Goal: Task Accomplishment & Management: Complete application form

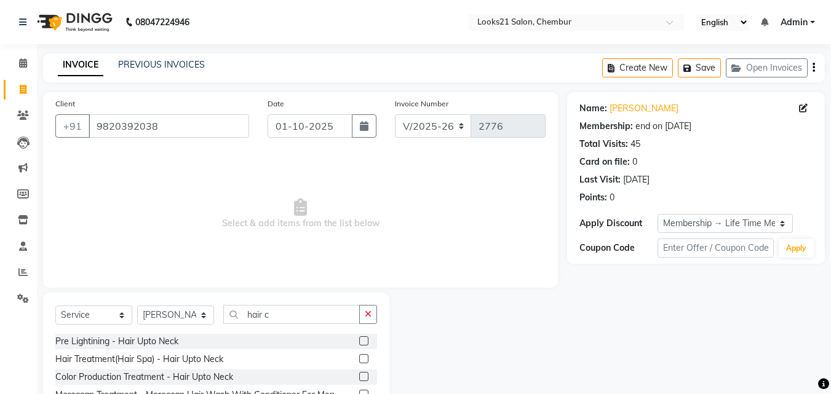
select select "844"
select select "service"
select select "13889"
select select "1: Object"
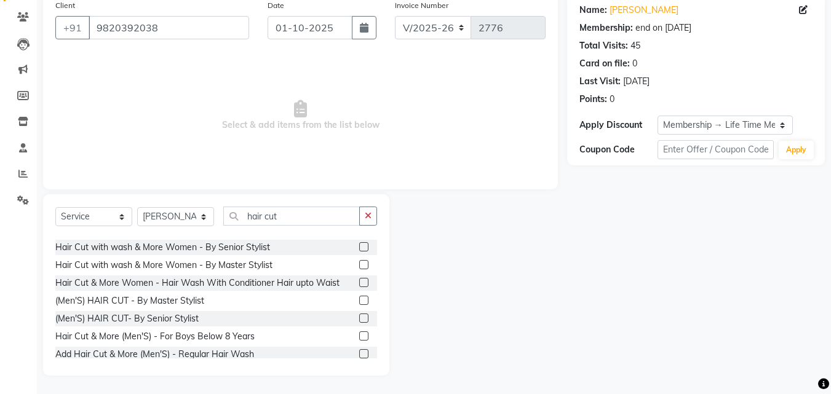
scroll to position [148, 0]
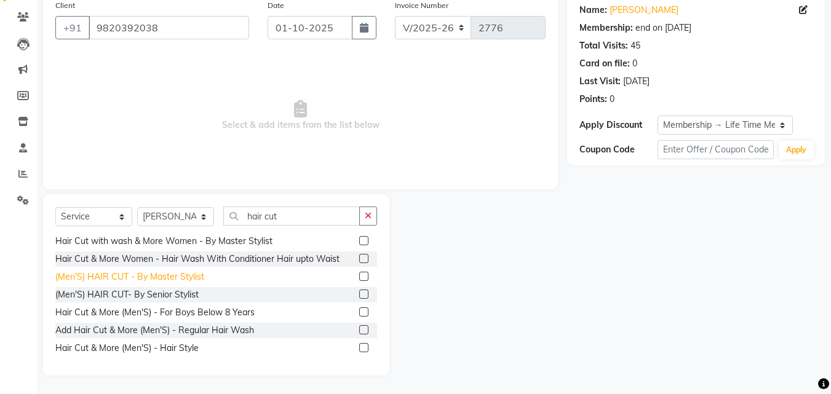
type input "hair cut"
click at [180, 273] on div "(Men'S) HAIR CUT - By Master Stylist" at bounding box center [129, 277] width 149 height 13
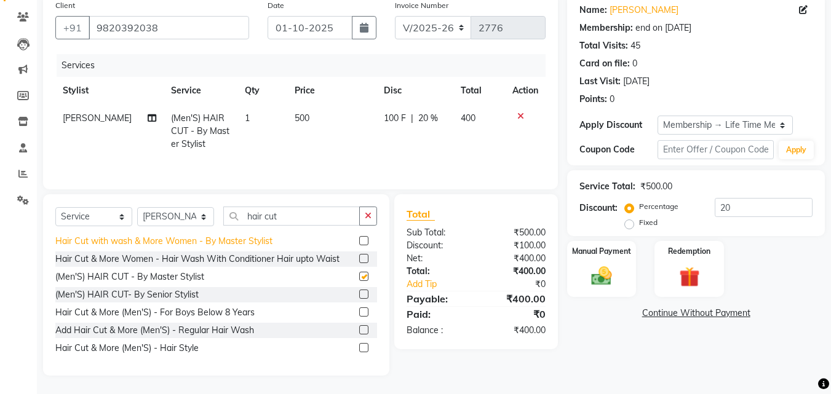
checkbox input "false"
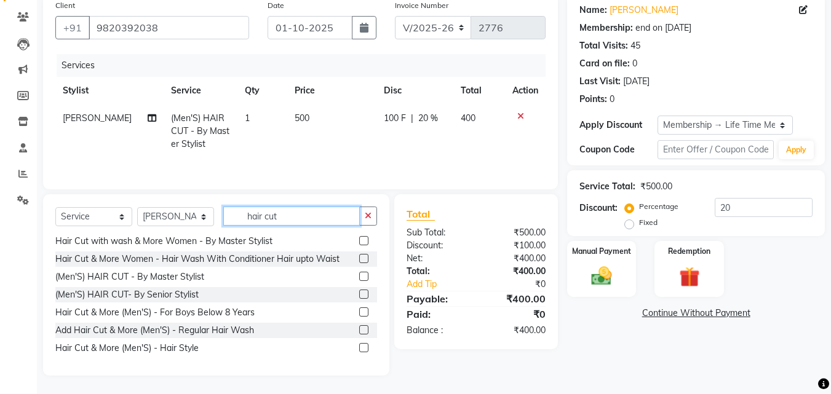
click at [276, 209] on input "hair cut" at bounding box center [291, 216] width 137 height 19
type input "h"
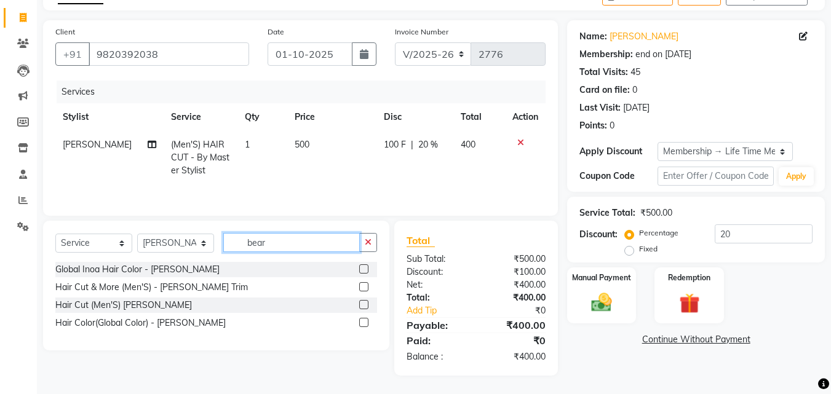
scroll to position [72, 0]
type input "bear"
click at [116, 302] on div "Hair Cut (Men'S) [PERSON_NAME]" at bounding box center [123, 305] width 137 height 13
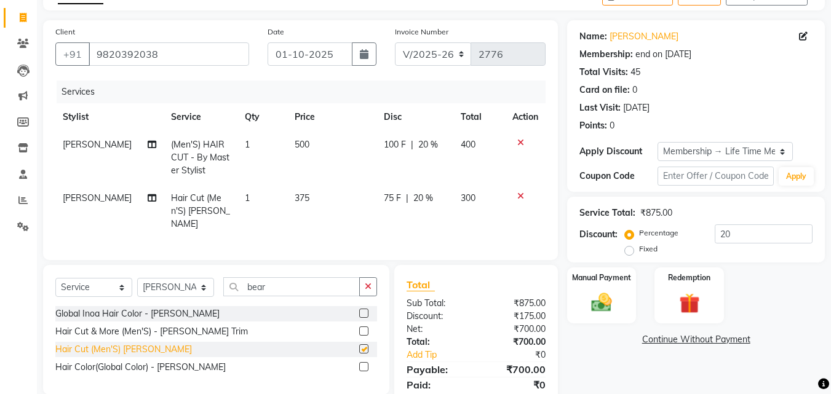
checkbox input "false"
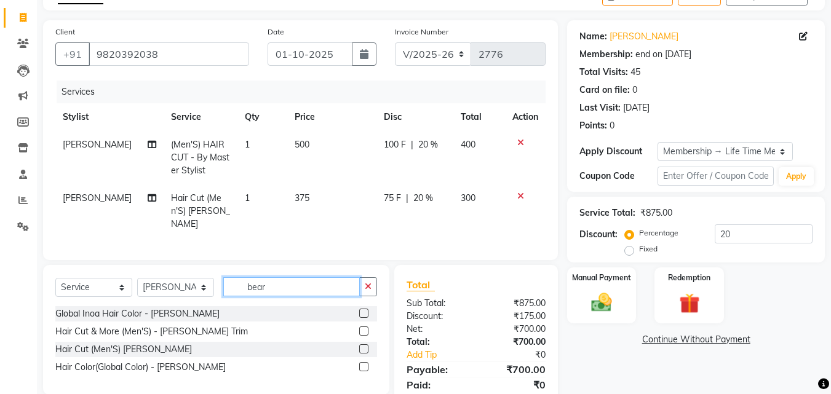
click at [281, 279] on input "bear" at bounding box center [291, 287] width 137 height 19
type input "b"
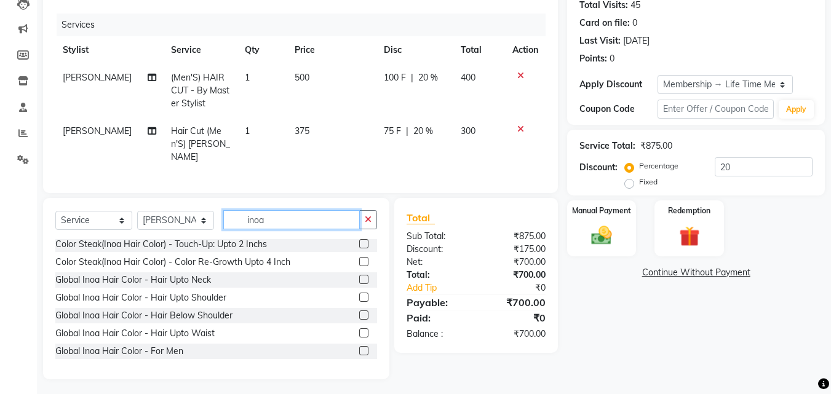
scroll to position [49, 0]
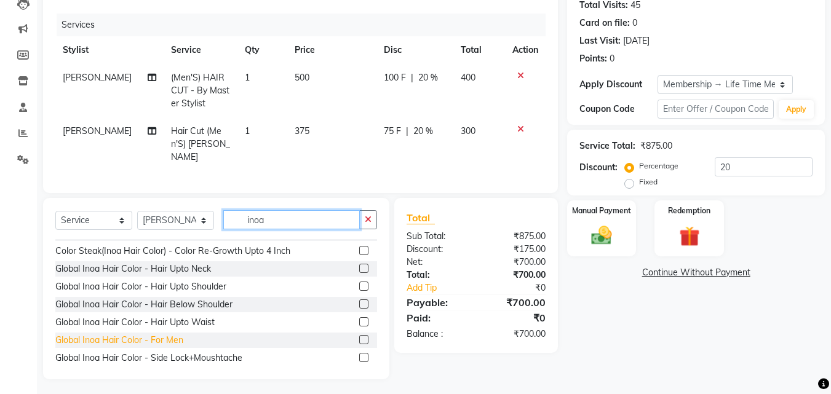
type input "inoa"
click at [173, 336] on div "Global Inoa Hair Color - For Men" at bounding box center [119, 340] width 128 height 13
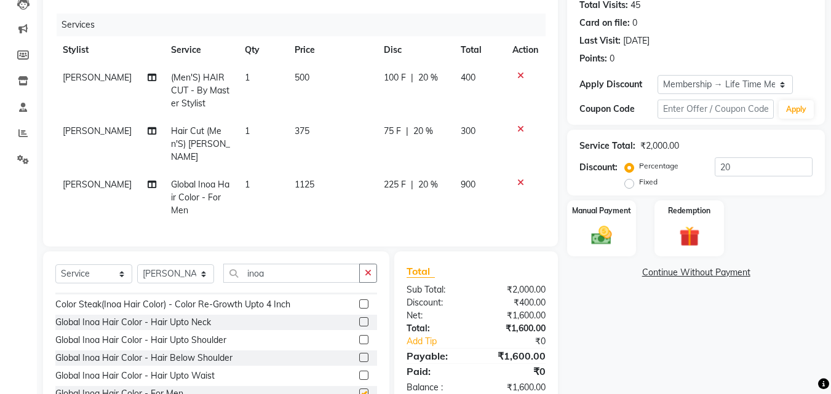
checkbox input "false"
click at [621, 215] on label "Manual Payment" at bounding box center [602, 210] width 62 height 12
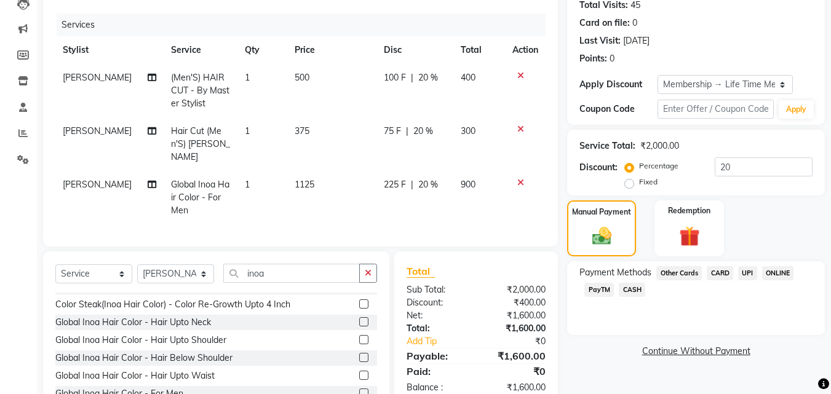
click at [631, 287] on span "CASH" at bounding box center [632, 290] width 26 height 14
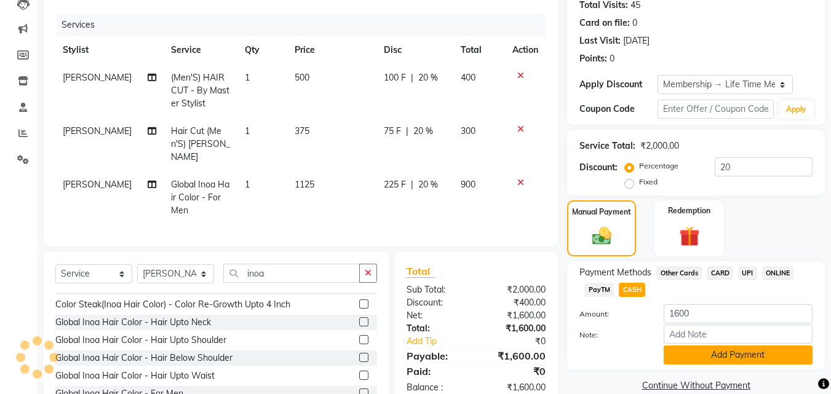
click at [694, 350] on button "Add Payment" at bounding box center [738, 355] width 149 height 19
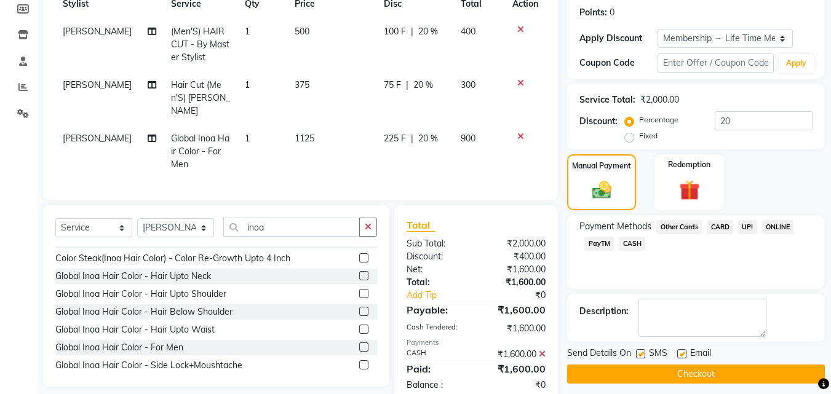
scroll to position [209, 0]
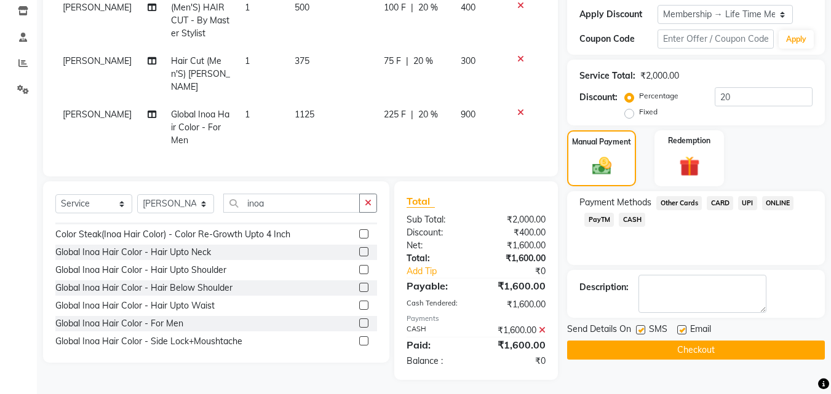
click at [753, 354] on button "Checkout" at bounding box center [696, 350] width 258 height 19
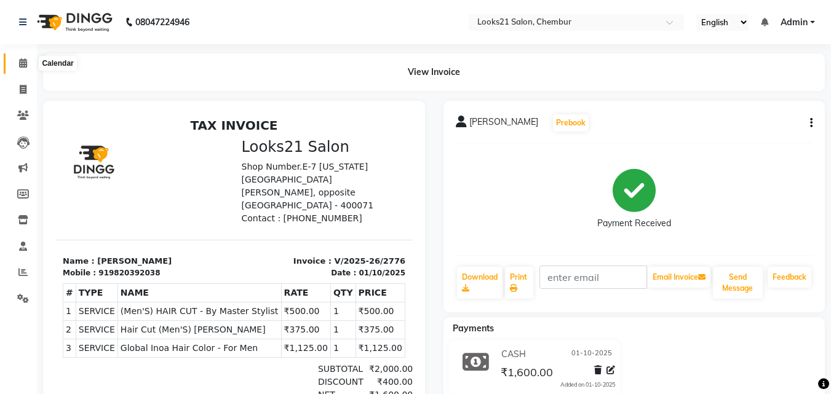
click at [28, 65] on span at bounding box center [23, 64] width 22 height 14
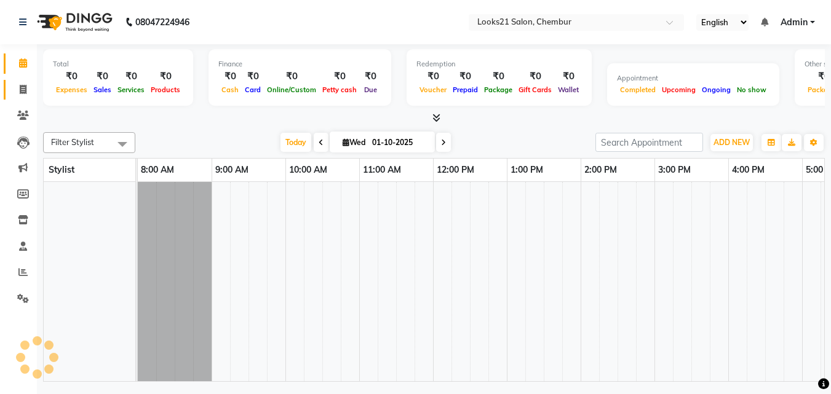
click at [24, 94] on icon at bounding box center [23, 89] width 7 height 9
select select "service"
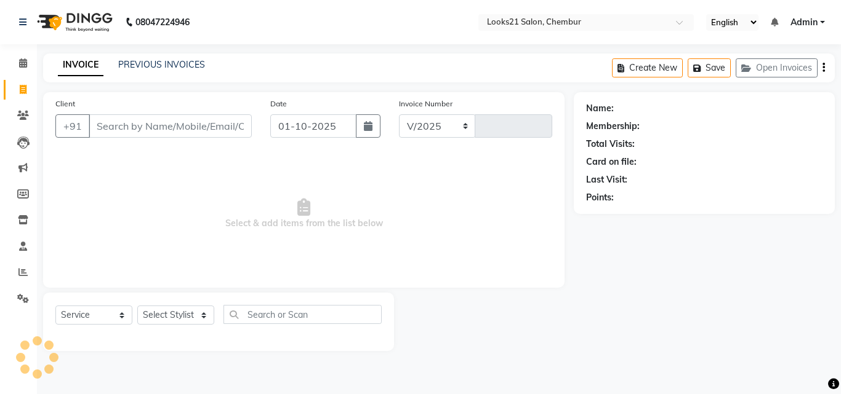
select select "844"
type input "2777"
click at [164, 60] on link "PREVIOUS INVOICES" at bounding box center [161, 64] width 87 height 11
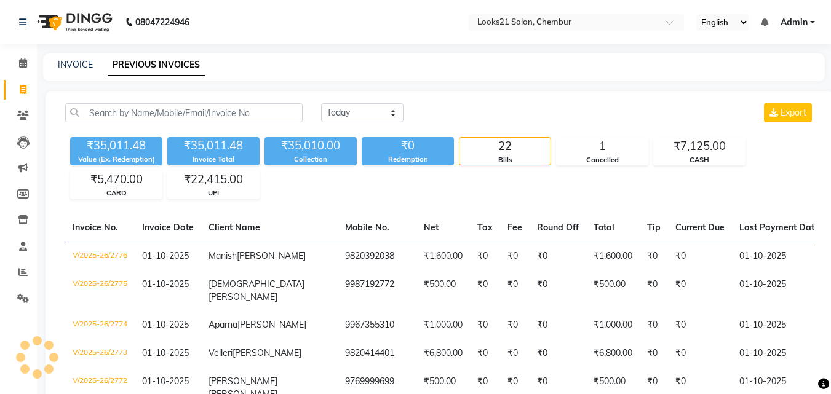
select select "service"
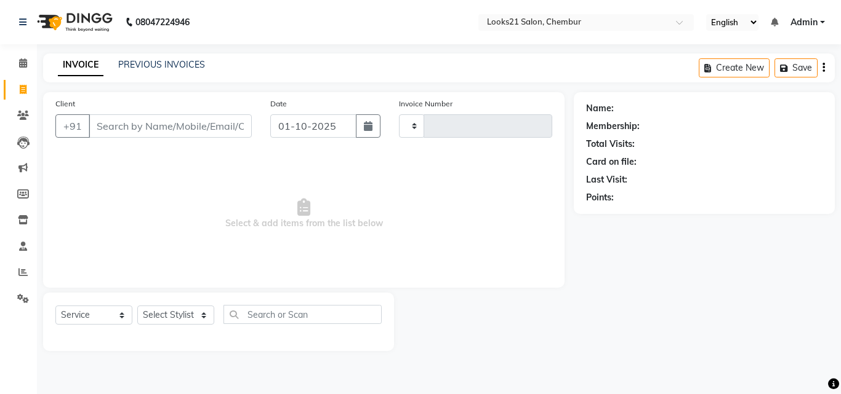
type input "2777"
select select "844"
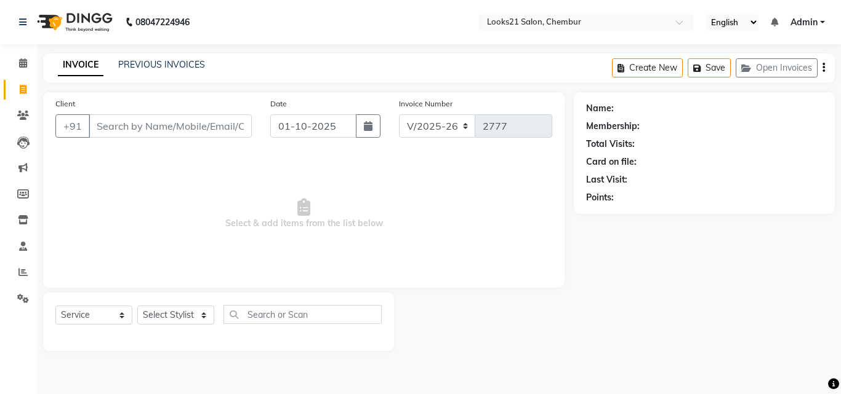
click at [118, 124] on input "Client" at bounding box center [170, 125] width 163 height 23
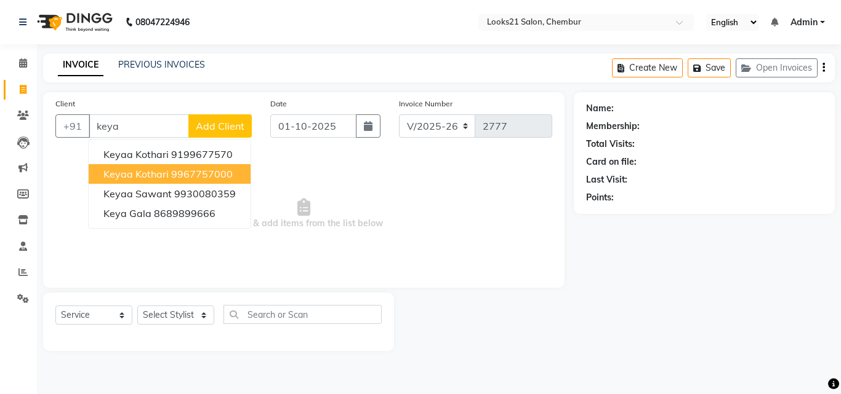
click at [194, 170] on ngb-highlight "9967757000" at bounding box center [202, 174] width 62 height 12
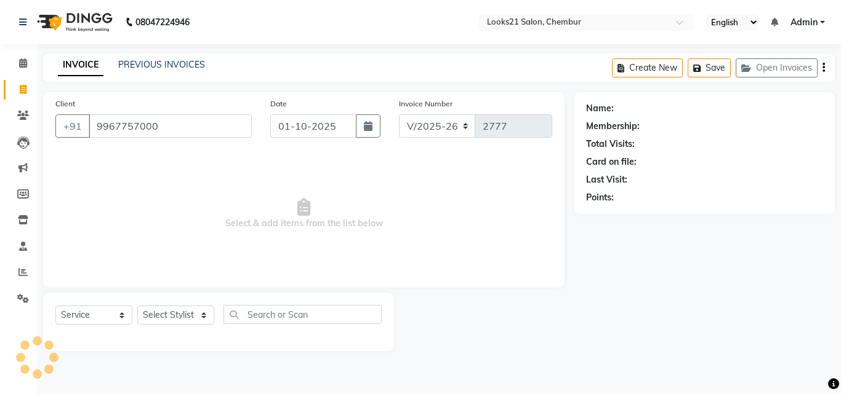
type input "9967757000"
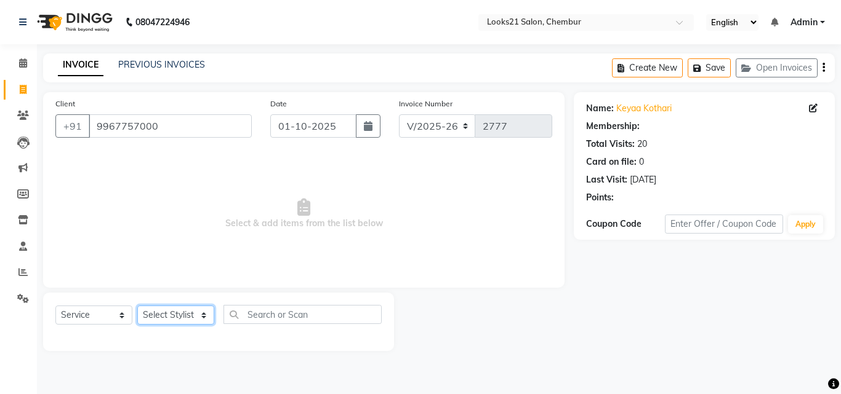
click at [159, 317] on select "Select Stylist [PERSON_NAME] LOOKS 21 [PERSON_NAME] [PERSON_NAME] [PERSON_NAME]…" at bounding box center [175, 315] width 77 height 19
select select "1: Object"
select select "13882"
click at [137, 306] on select "Select Stylist [PERSON_NAME] LOOKS 21 [PERSON_NAME] [PERSON_NAME] [PERSON_NAME]…" at bounding box center [175, 315] width 77 height 19
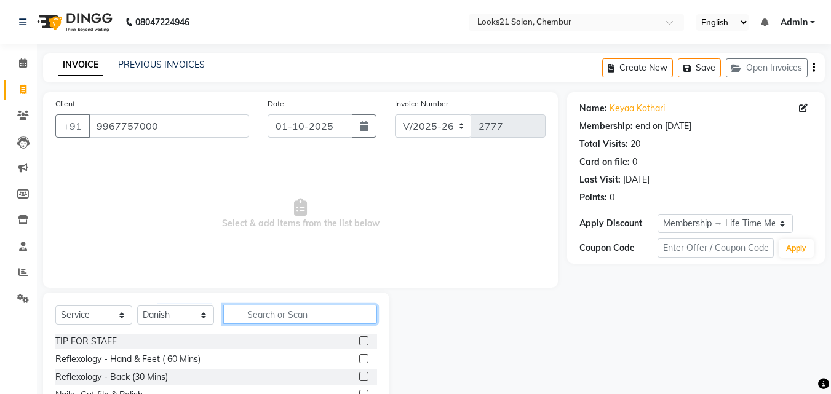
click at [262, 316] on input "text" at bounding box center [300, 314] width 154 height 19
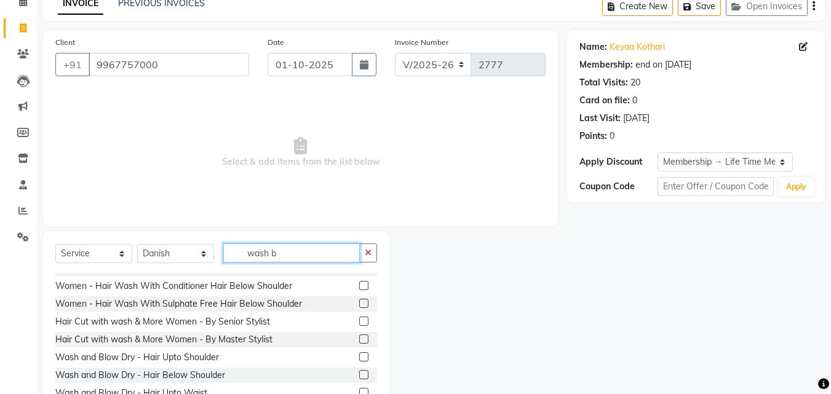
scroll to position [20, 0]
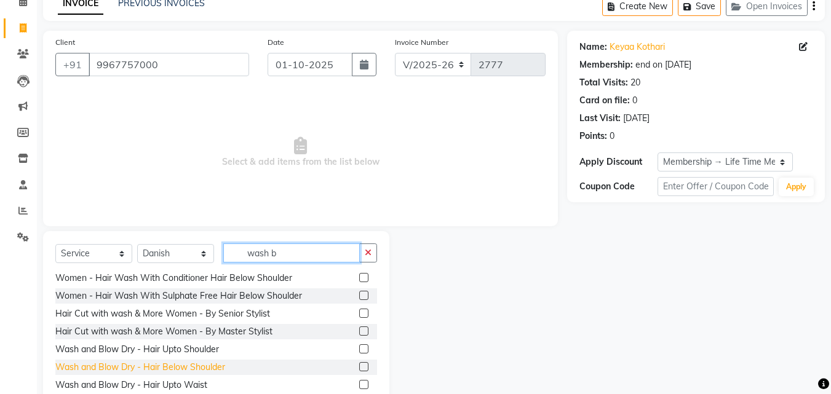
type input "wash b"
click at [181, 362] on div "Wash and Blow Dry - Hair Below Shoulder" at bounding box center [140, 367] width 170 height 13
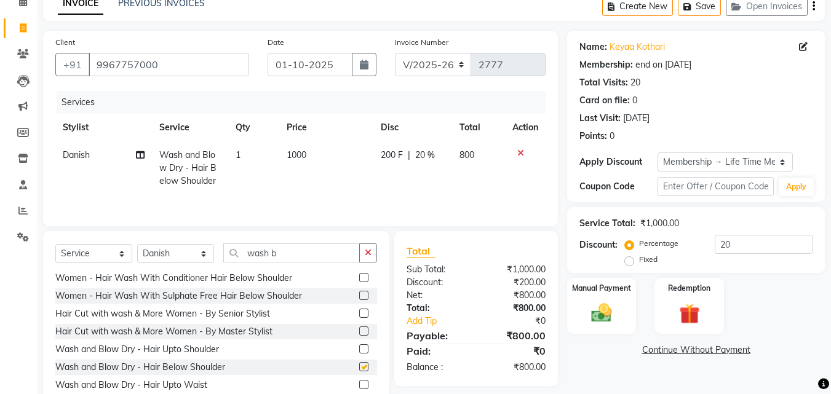
checkbox input "false"
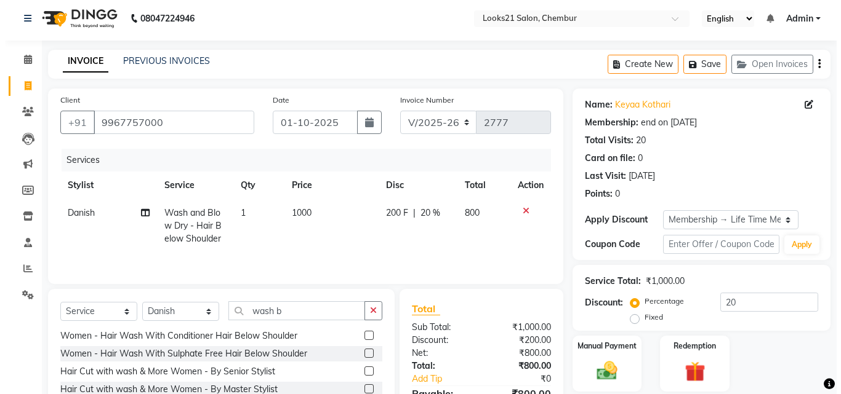
scroll to position [0, 0]
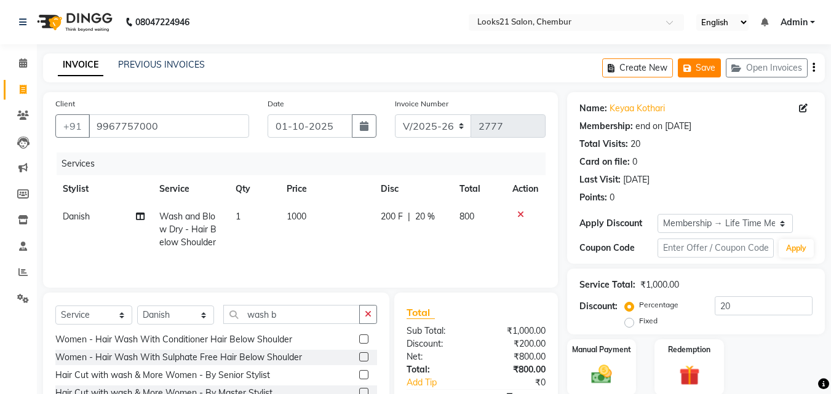
click at [715, 73] on button "Save" at bounding box center [699, 67] width 43 height 19
click at [17, 63] on span at bounding box center [23, 64] width 22 height 14
